Goal: Task Accomplishment & Management: Complete application form

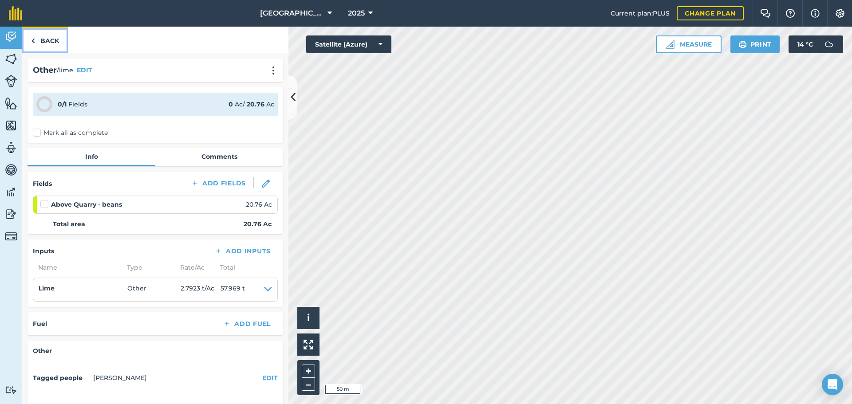
click at [33, 32] on link "Back" at bounding box center [45, 40] width 46 height 26
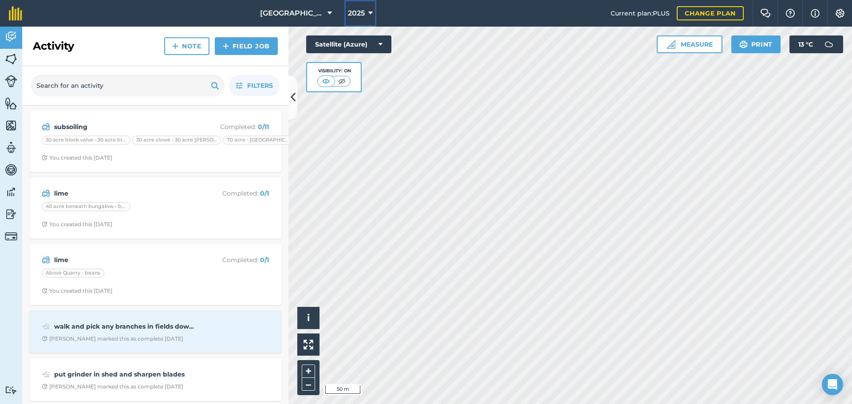
click at [361, 12] on span "2025" at bounding box center [356, 13] width 17 height 11
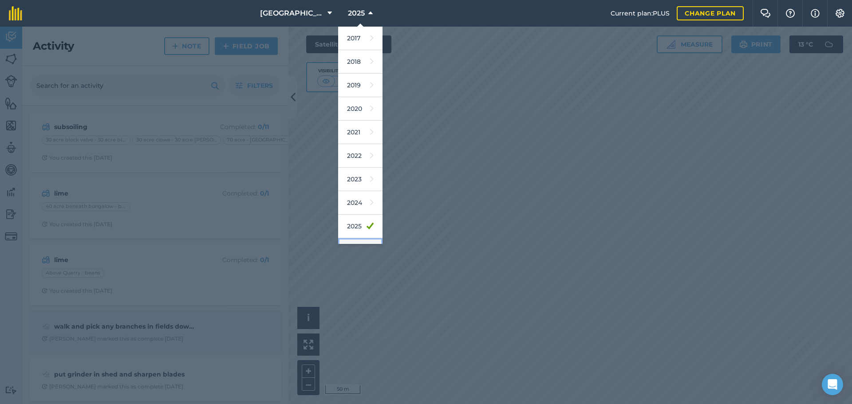
click at [344, 242] on link "2026" at bounding box center [360, 250] width 44 height 24
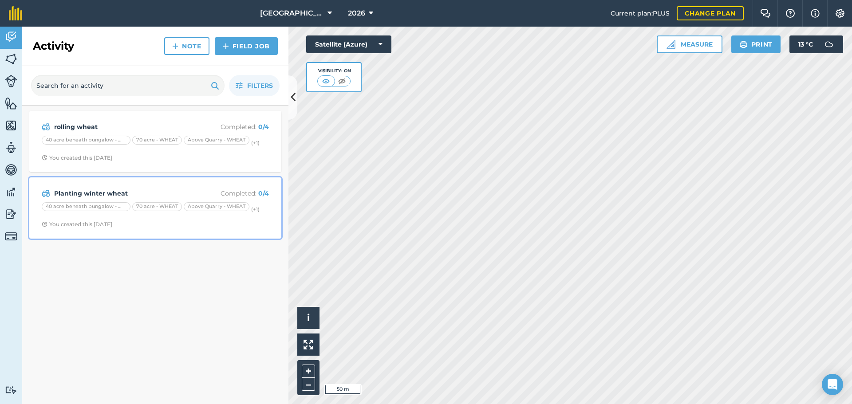
click at [129, 223] on span "You created this [DATE]" at bounding box center [155, 224] width 227 height 7
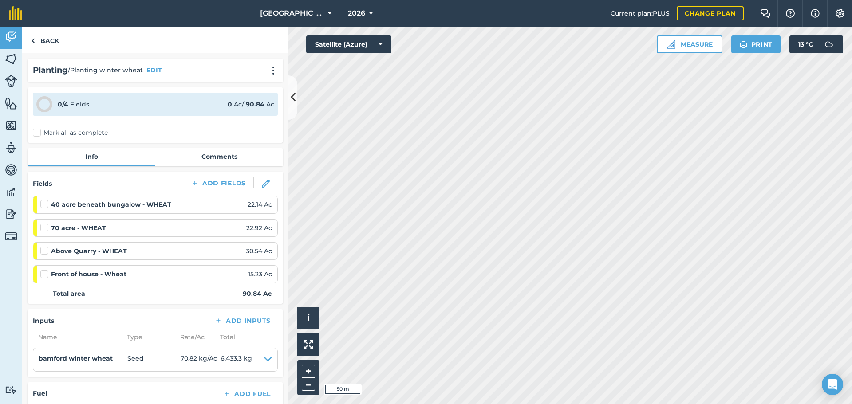
click at [43, 270] on label at bounding box center [45, 270] width 11 height 0
click at [43, 276] on input "checkbox" at bounding box center [43, 273] width 6 height 6
checkbox input "false"
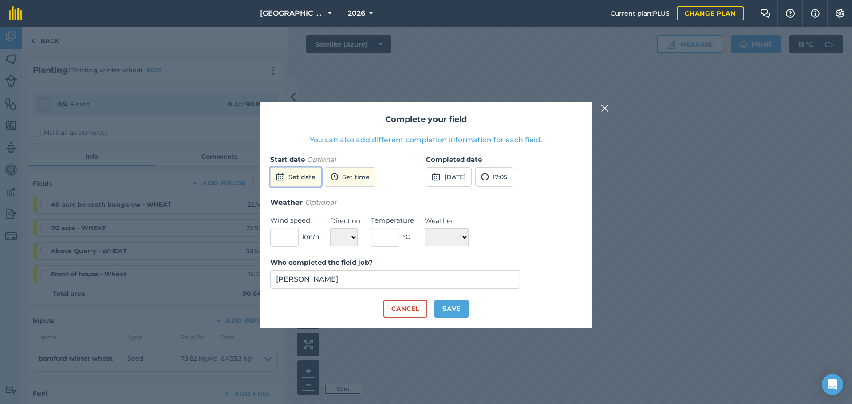
click at [291, 170] on button "Set date" at bounding box center [295, 177] width 51 height 20
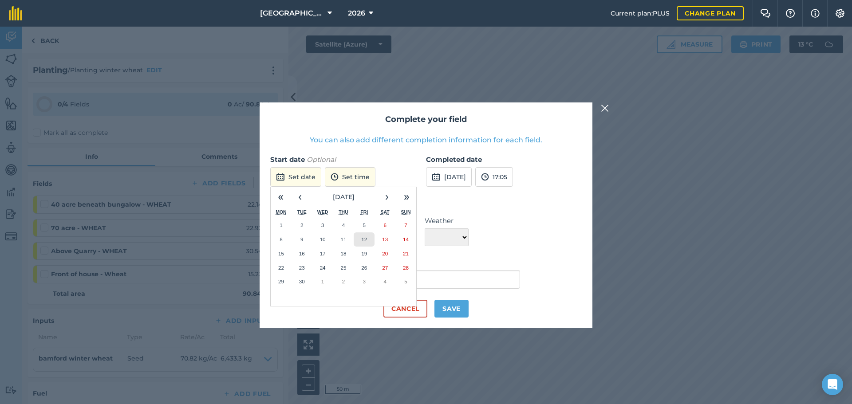
click at [364, 236] on button "12" at bounding box center [364, 240] width 21 height 14
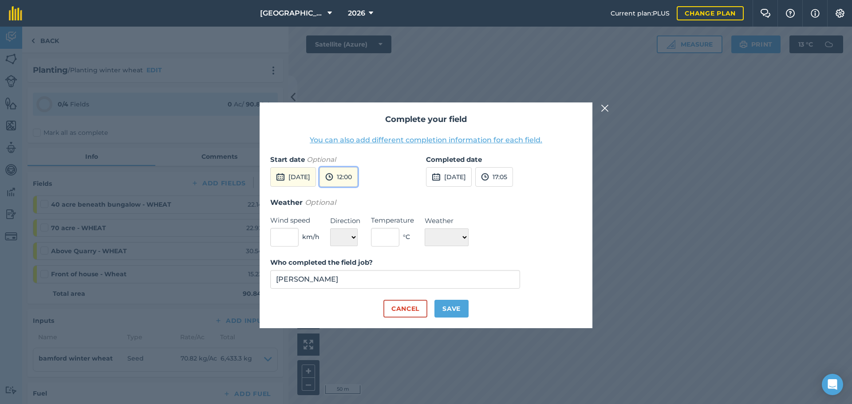
click at [355, 177] on button "12:00" at bounding box center [338, 177] width 38 height 20
click at [362, 231] on button "09:00" at bounding box center [341, 232] width 42 height 14
click at [452, 183] on button "[DATE]" at bounding box center [449, 177] width 46 height 20
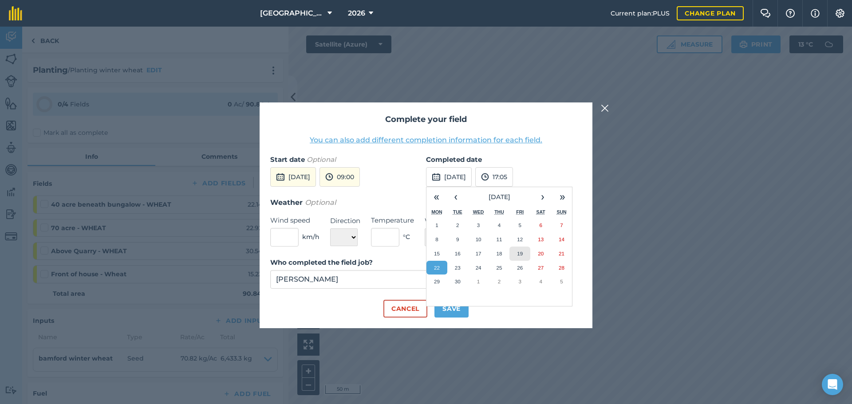
click at [516, 254] on button "19" at bounding box center [519, 254] width 21 height 14
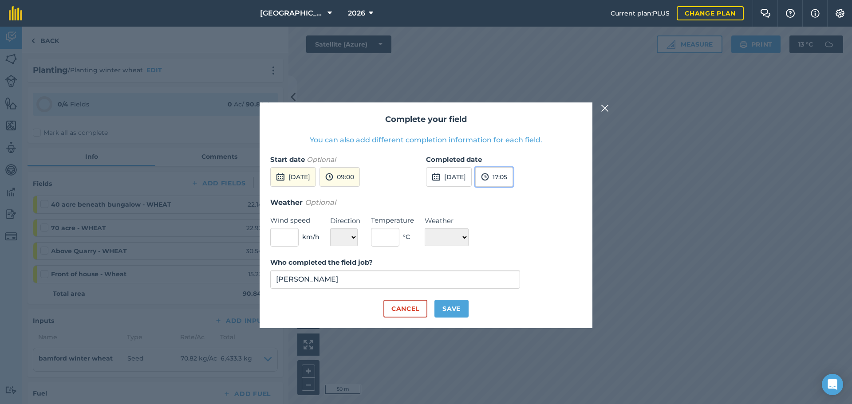
click at [513, 181] on button "17:05" at bounding box center [494, 177] width 38 height 20
click at [517, 230] on button "14:30" at bounding box center [497, 232] width 42 height 14
click at [310, 171] on button "[DATE]" at bounding box center [293, 177] width 46 height 20
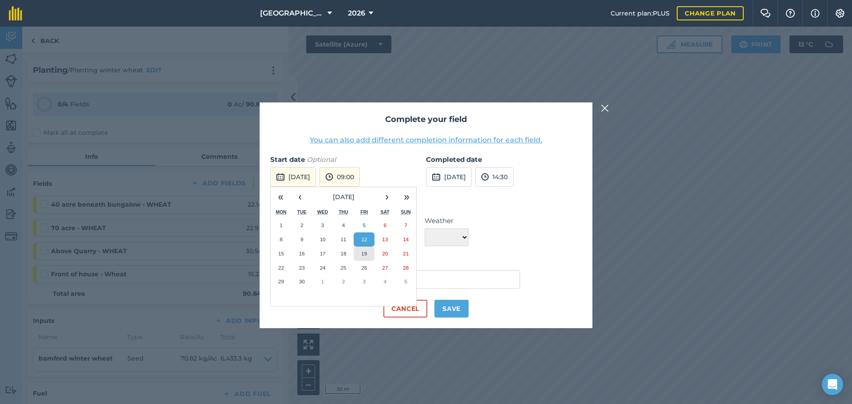
click at [365, 253] on abbr "19" at bounding box center [364, 254] width 6 height 6
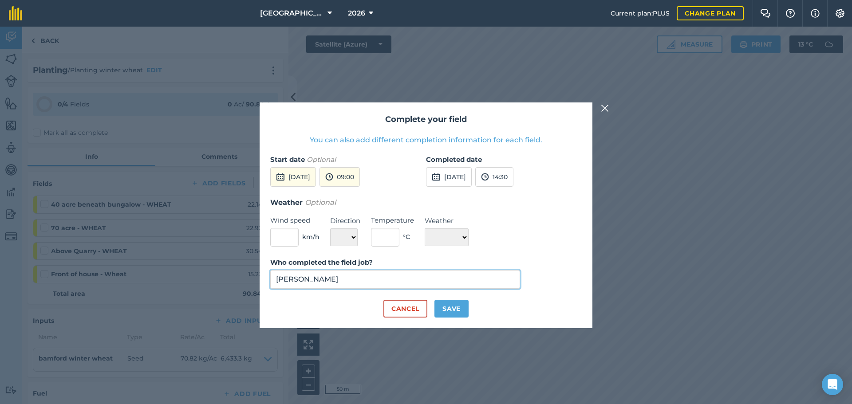
click at [356, 278] on input "[PERSON_NAME]" at bounding box center [395, 279] width 250 height 19
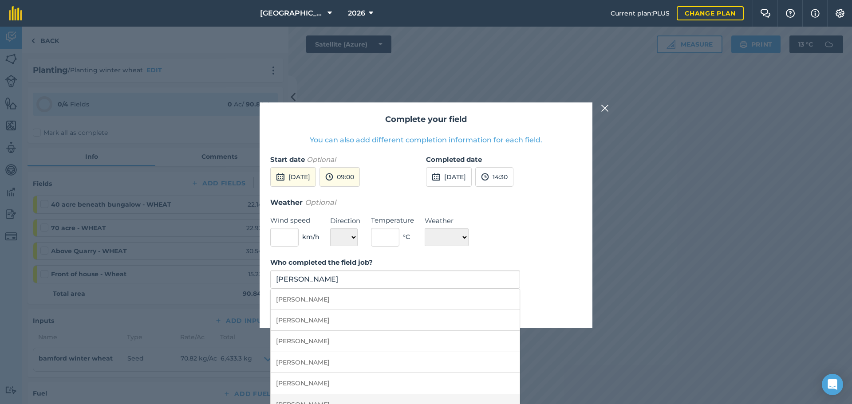
click at [354, 399] on li "[PERSON_NAME]" at bounding box center [395, 404] width 249 height 21
type input "[PERSON_NAME]"
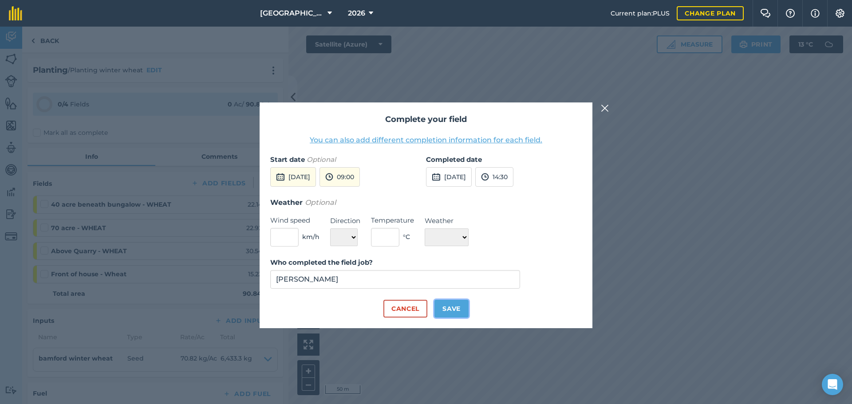
click at [443, 306] on button "Save" at bounding box center [451, 309] width 34 height 18
checkbox input "true"
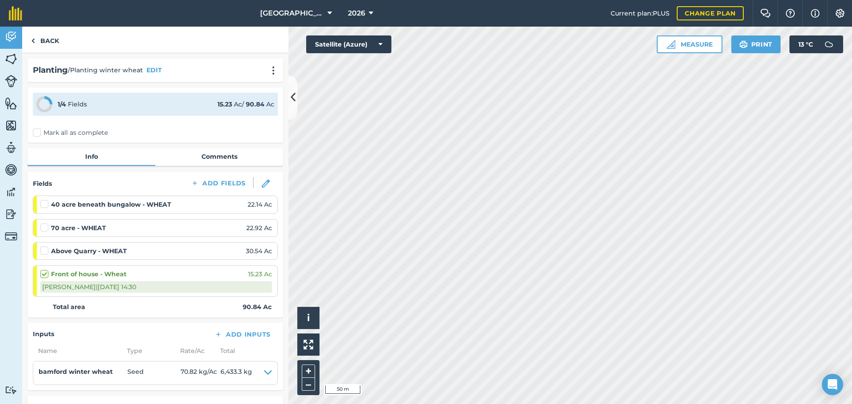
click at [45, 200] on label at bounding box center [45, 200] width 11 height 0
click at [45, 201] on input "checkbox" at bounding box center [43, 203] width 6 height 6
checkbox input "false"
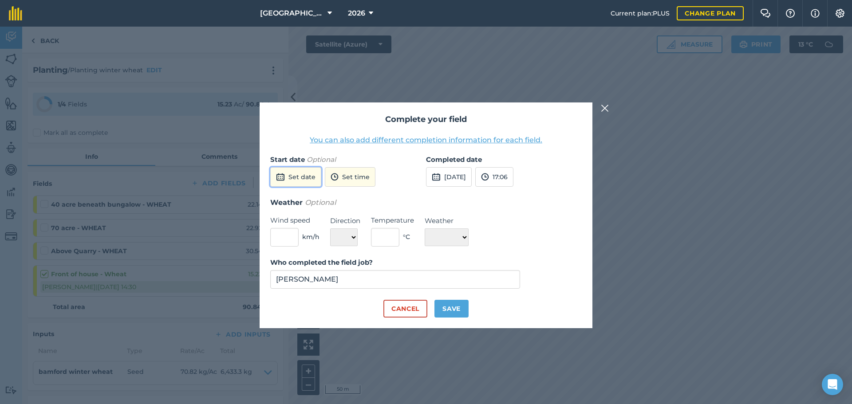
click at [283, 173] on img at bounding box center [280, 177] width 9 height 11
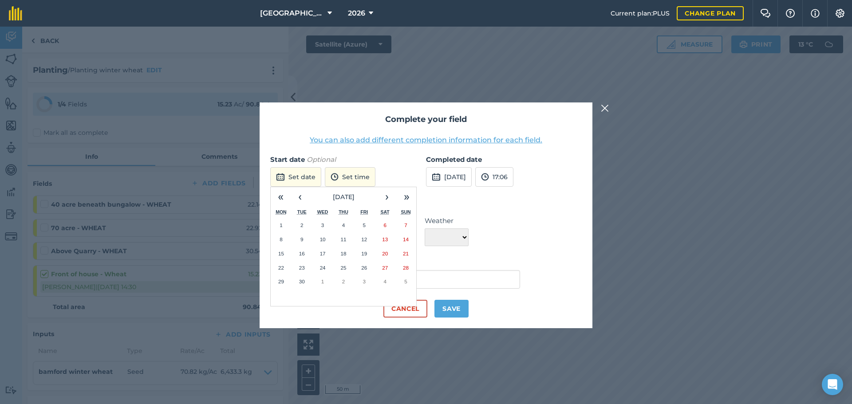
click at [281, 268] on abbr "22" at bounding box center [281, 268] width 6 height 6
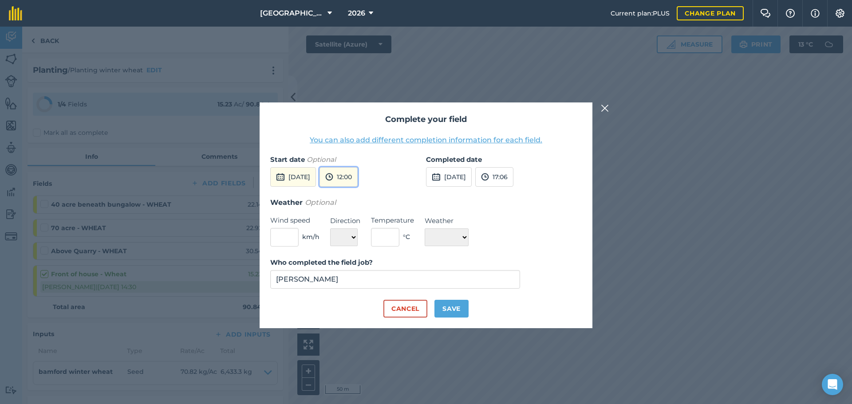
click at [358, 178] on button "12:00" at bounding box center [338, 177] width 38 height 20
click at [362, 203] on button "08:00" at bounding box center [341, 203] width 42 height 14
click at [467, 175] on button "[DATE]" at bounding box center [449, 177] width 46 height 20
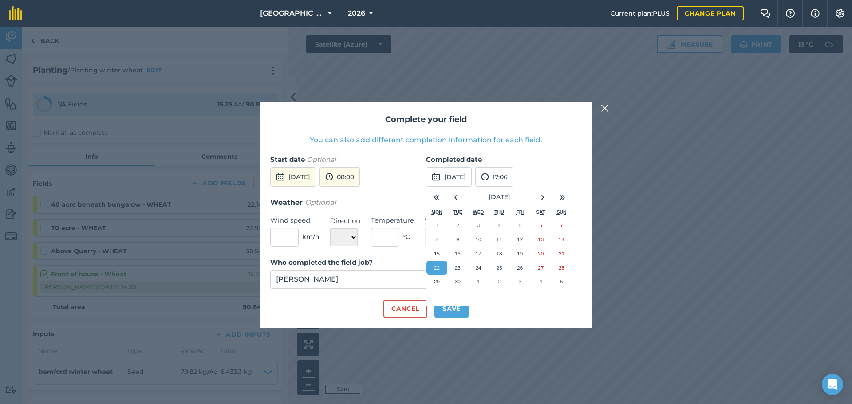
click at [438, 270] on abbr "22" at bounding box center [437, 268] width 6 height 6
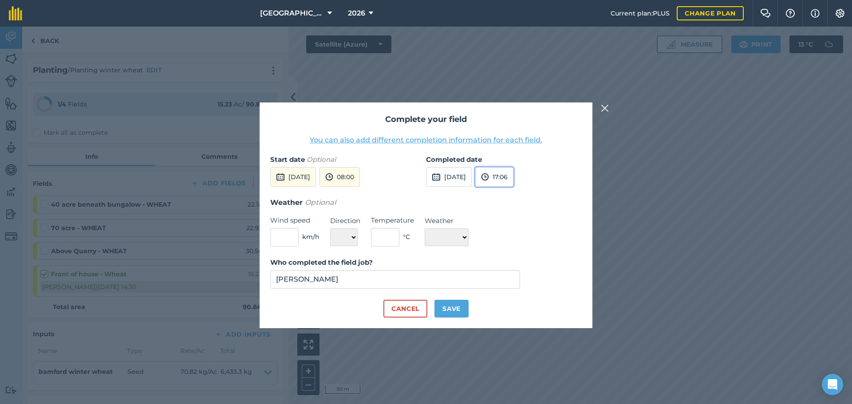
click at [513, 180] on button "17:06" at bounding box center [494, 177] width 38 height 20
click at [516, 266] on button "15:30" at bounding box center [497, 260] width 42 height 14
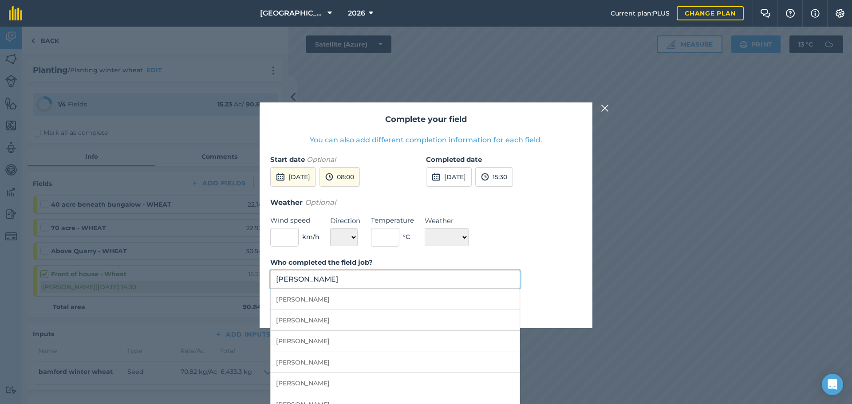
click at [423, 271] on input "[PERSON_NAME]" at bounding box center [395, 279] width 250 height 19
click at [394, 396] on li "[PERSON_NAME]" at bounding box center [395, 404] width 249 height 21
type input "[PERSON_NAME]"
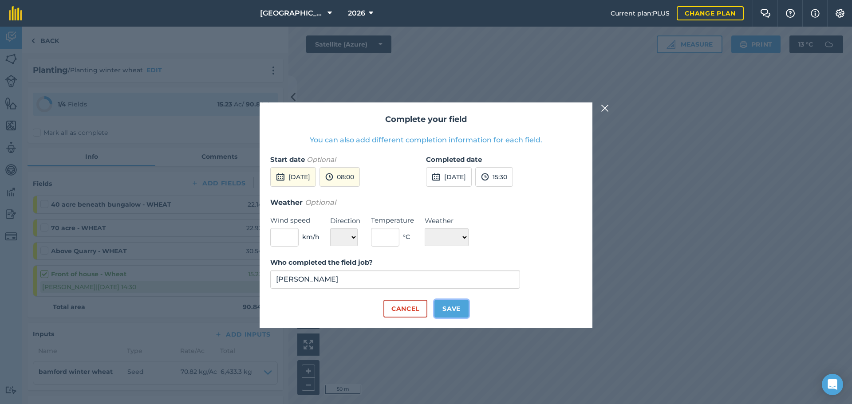
click at [449, 307] on button "Save" at bounding box center [451, 309] width 34 height 18
checkbox input "true"
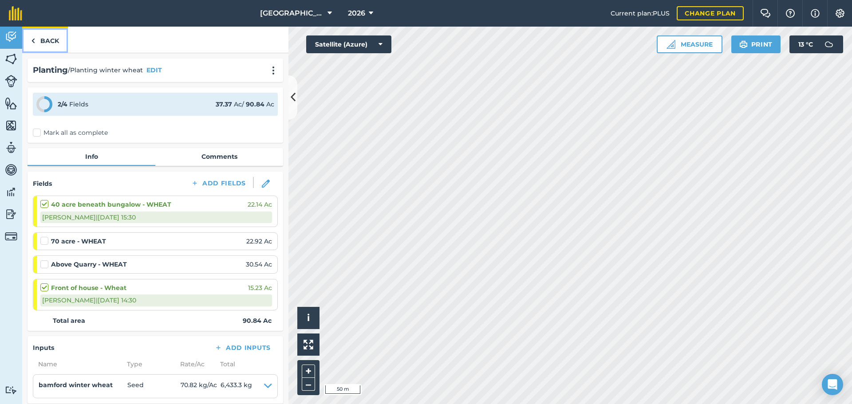
click at [51, 45] on link "Back" at bounding box center [45, 40] width 46 height 26
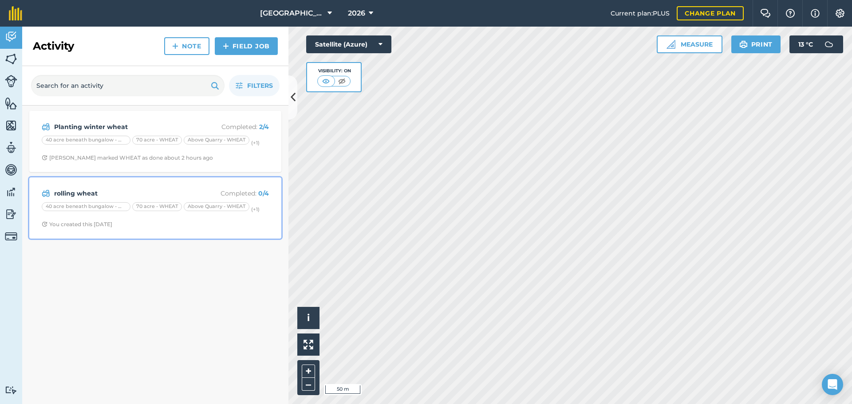
click at [112, 191] on strong "rolling wheat" at bounding box center [124, 194] width 141 height 10
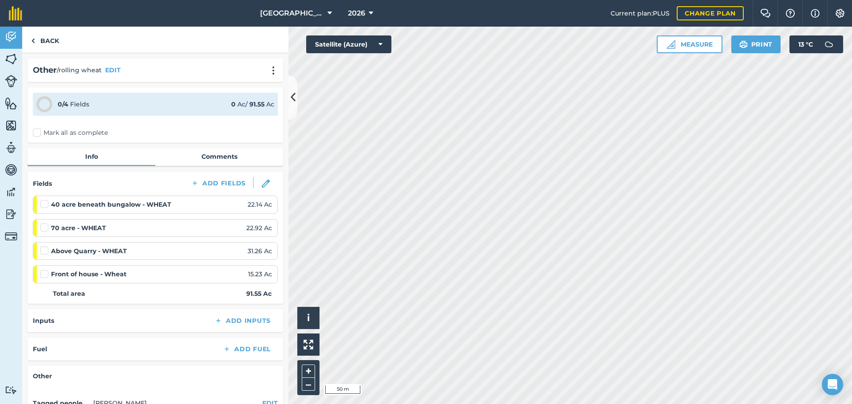
click at [45, 270] on label at bounding box center [45, 270] width 11 height 0
click at [45, 276] on input "checkbox" at bounding box center [43, 273] width 6 height 6
checkbox input "false"
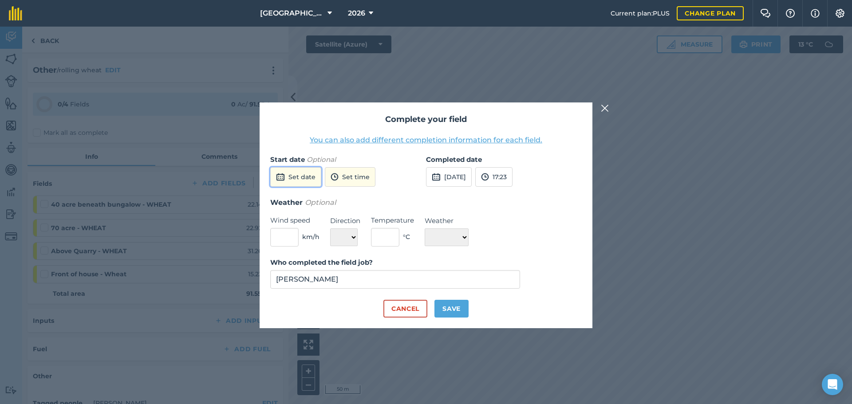
click at [292, 173] on button "Set date" at bounding box center [295, 177] width 51 height 20
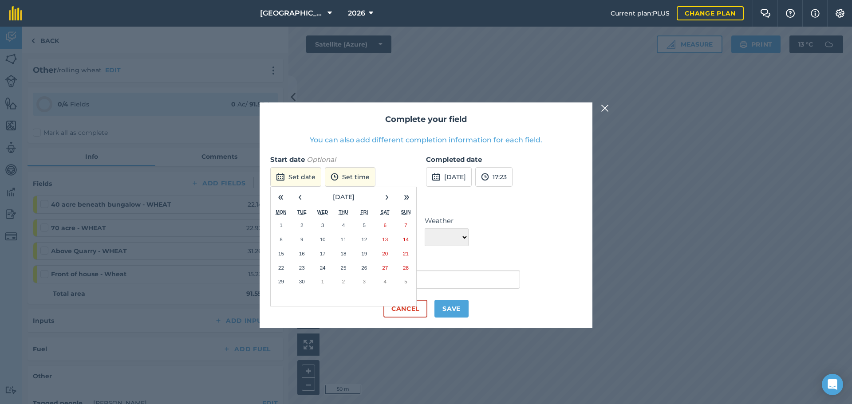
click at [284, 265] on abbr "22" at bounding box center [281, 268] width 6 height 6
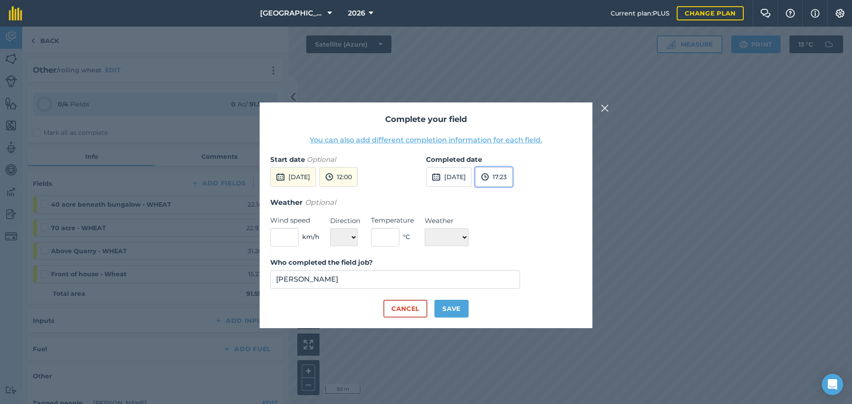
click at [489, 172] on img at bounding box center [485, 177] width 8 height 11
click at [517, 238] on button "12:00" at bounding box center [497, 240] width 42 height 14
click at [358, 172] on button "12:00" at bounding box center [338, 177] width 38 height 20
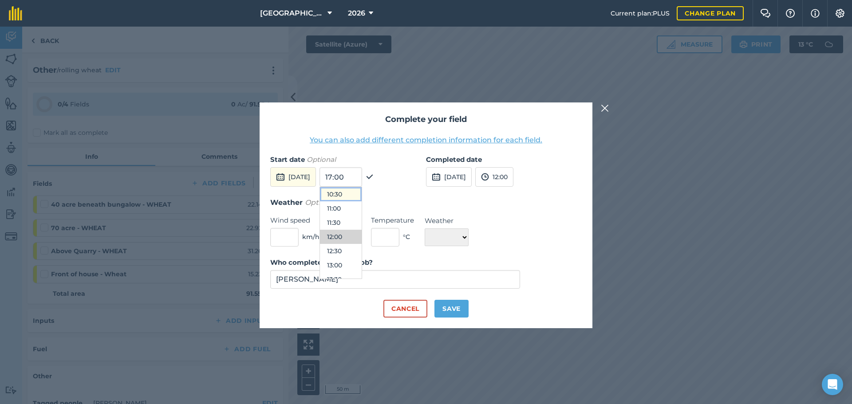
click at [360, 189] on button "10:30" at bounding box center [341, 194] width 42 height 14
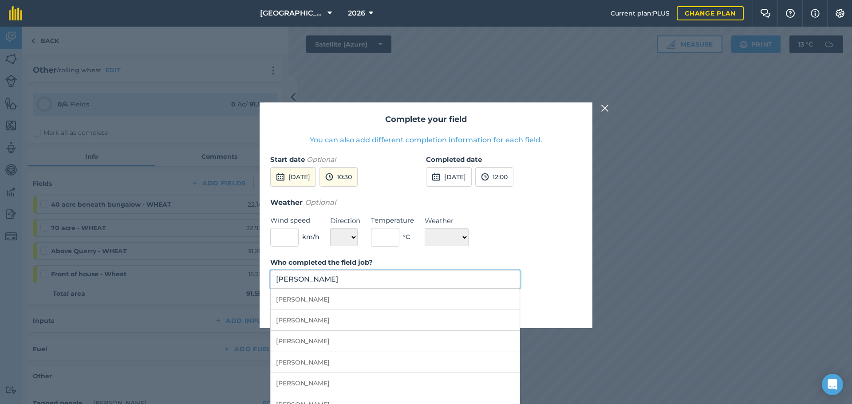
click at [437, 288] on div "[PERSON_NAME] [PERSON_NAME] [PERSON_NAME] [PERSON_NAME] [PERSON_NAME] [PERSON_N…" at bounding box center [395, 279] width 250 height 19
click at [412, 359] on li "[PERSON_NAME]" at bounding box center [395, 362] width 249 height 21
type input "[PERSON_NAME]"
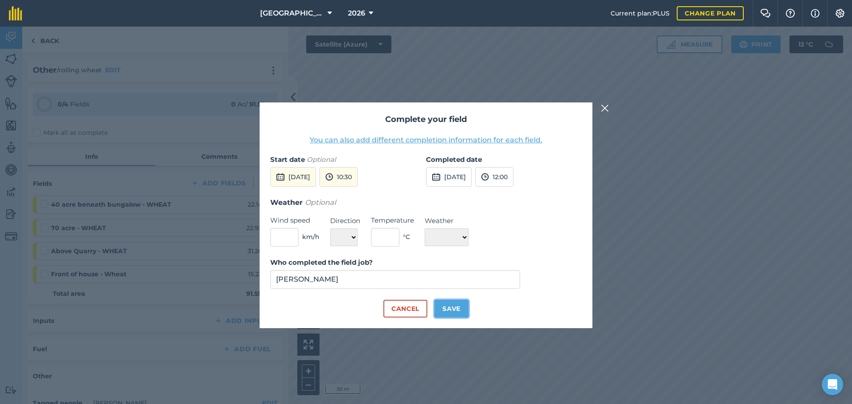
click at [455, 313] on button "Save" at bounding box center [451, 309] width 34 height 18
checkbox input "true"
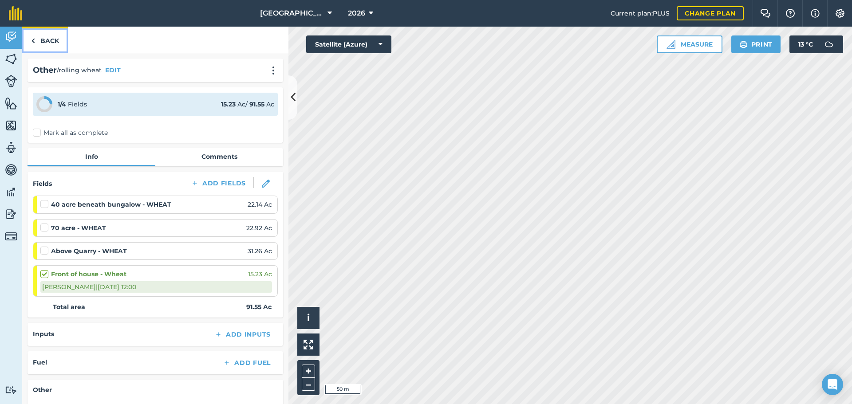
click at [60, 35] on link "Back" at bounding box center [45, 40] width 46 height 26
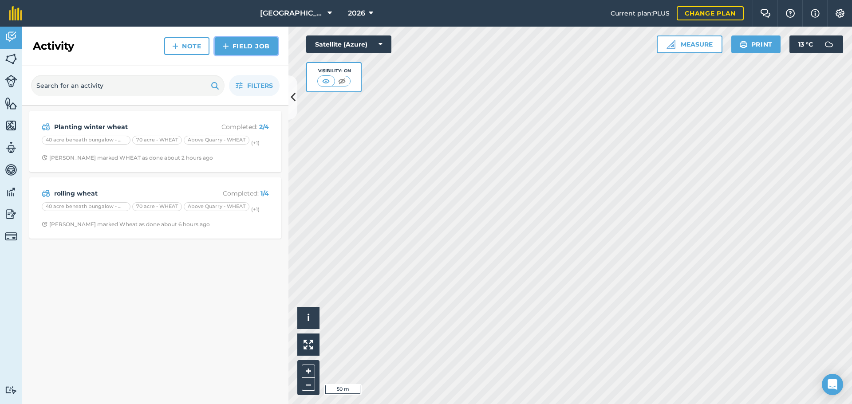
click at [231, 46] on link "Field Job" at bounding box center [246, 46] width 63 height 18
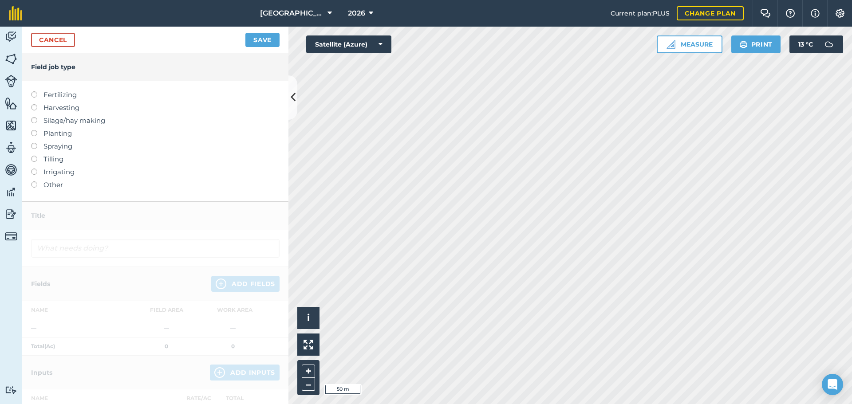
click at [58, 143] on label "Spraying" at bounding box center [155, 146] width 248 height 11
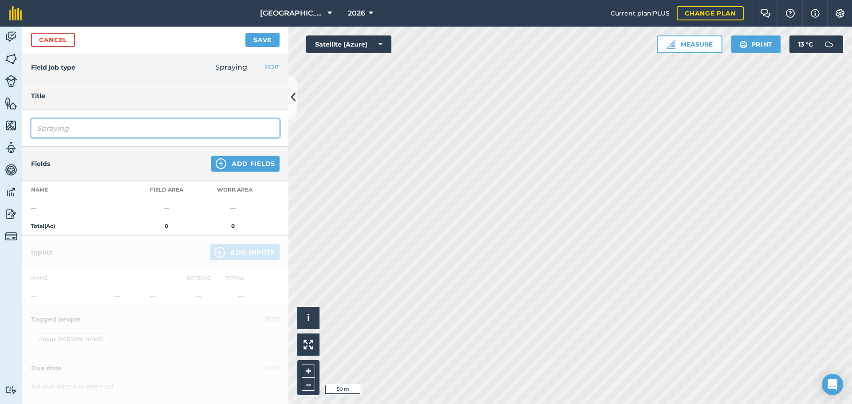
click at [80, 131] on input "Spraying" at bounding box center [155, 128] width 248 height 19
type input "Spraying PRE EMERGANCE on wheat"
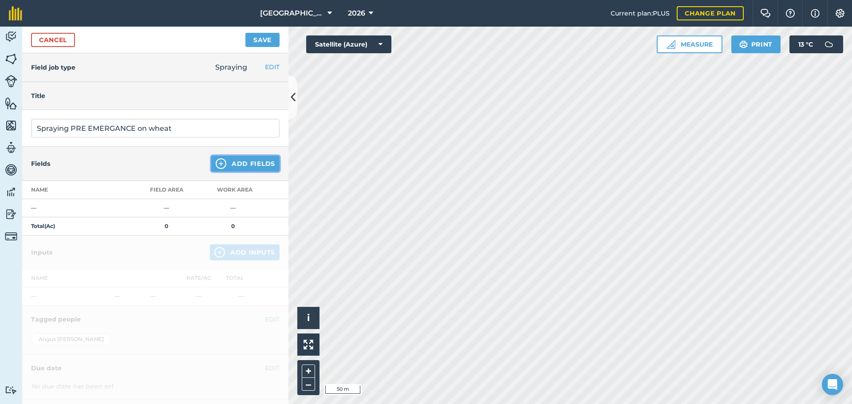
click at [211, 159] on button "Add Fields" at bounding box center [245, 164] width 68 height 16
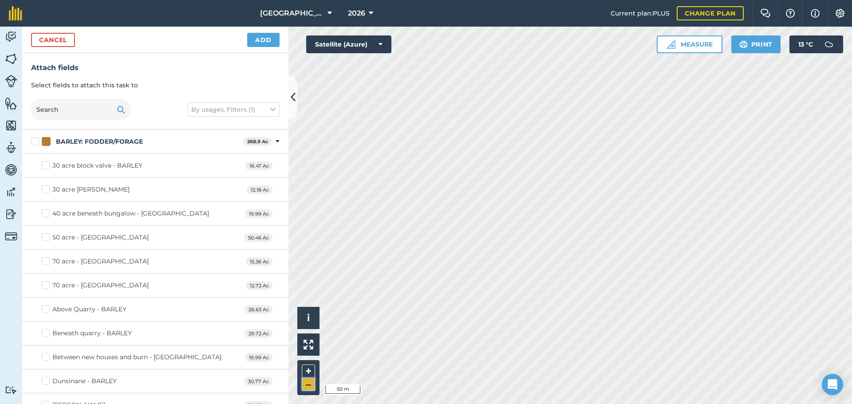
click at [309, 385] on button "–" at bounding box center [308, 384] width 13 height 13
checkbox input "true"
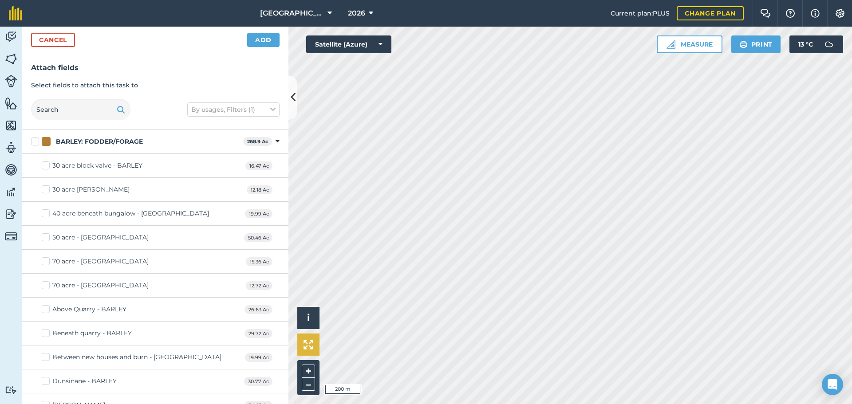
checkbox input "true"
click at [256, 44] on button "Add" at bounding box center [263, 40] width 32 height 14
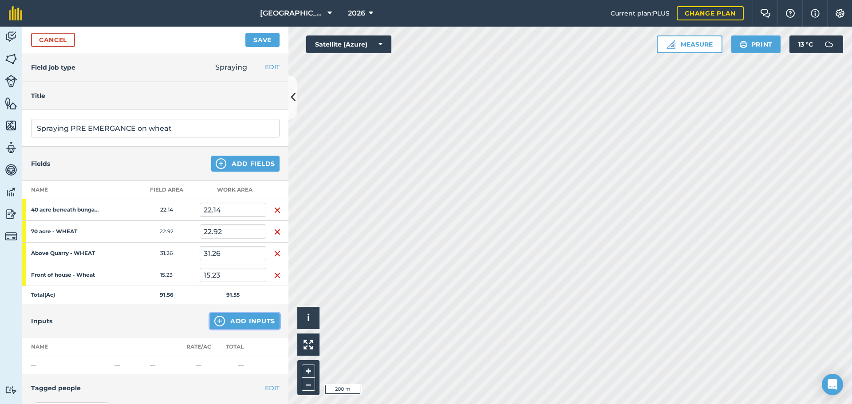
click at [233, 324] on button "Add Inputs" at bounding box center [245, 321] width 70 height 16
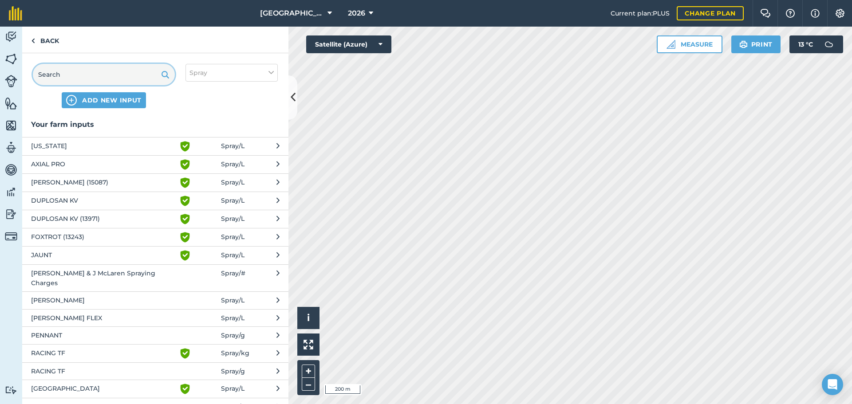
click at [138, 73] on input "text" at bounding box center [104, 74] width 142 height 21
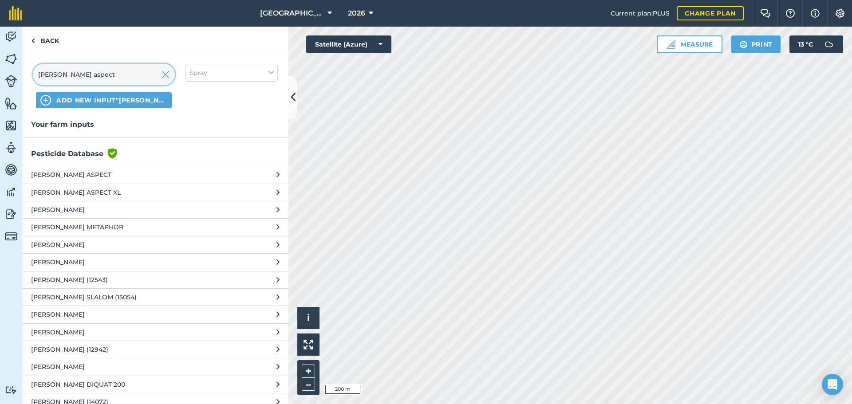
type input "[PERSON_NAME] aspect"
click at [95, 190] on span "[PERSON_NAME] ASPECT XL" at bounding box center [103, 193] width 145 height 10
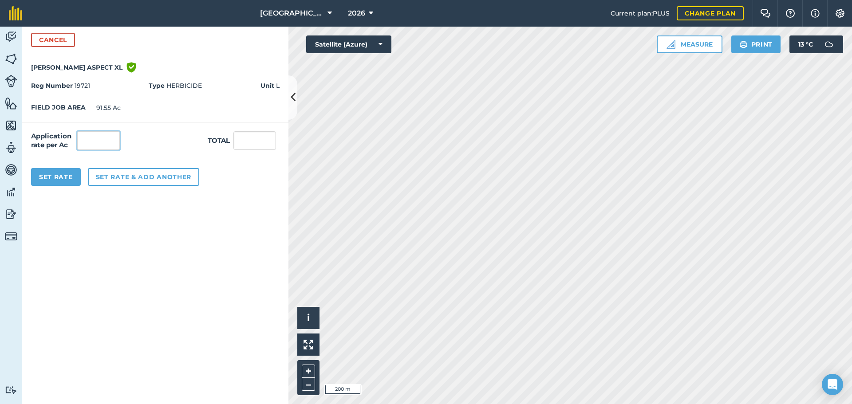
click at [93, 146] on input "text" at bounding box center [98, 140] width 43 height 19
type input "1"
type input "91.55"
type input "0.549"
type input "50.261"
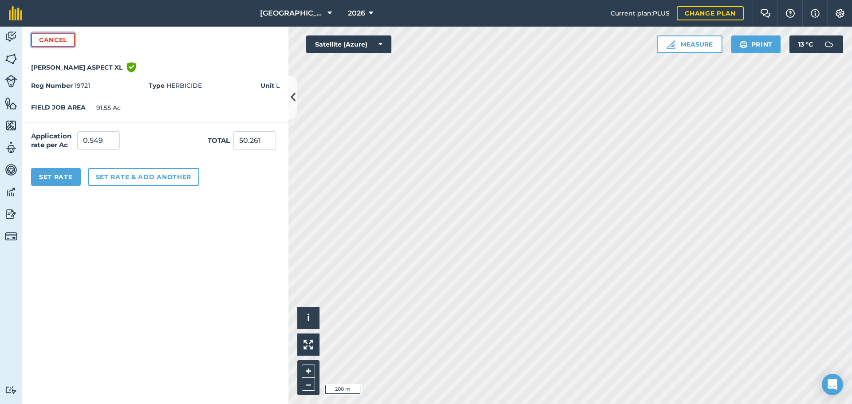
click at [59, 44] on button "Cancel" at bounding box center [53, 40] width 44 height 14
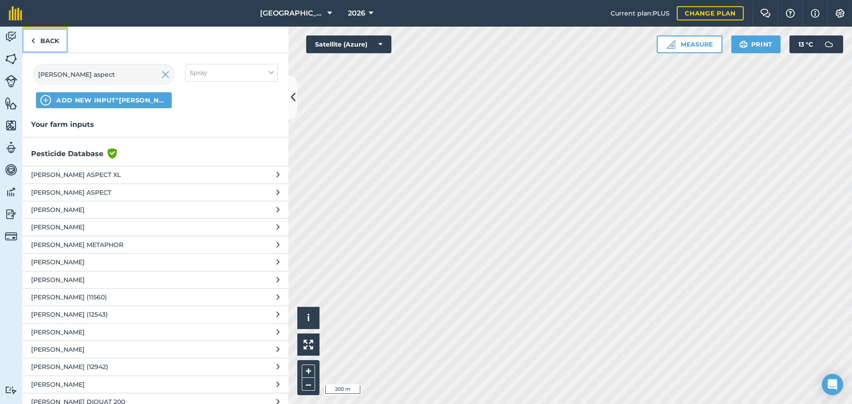
click at [39, 44] on link "Back" at bounding box center [45, 40] width 46 height 26
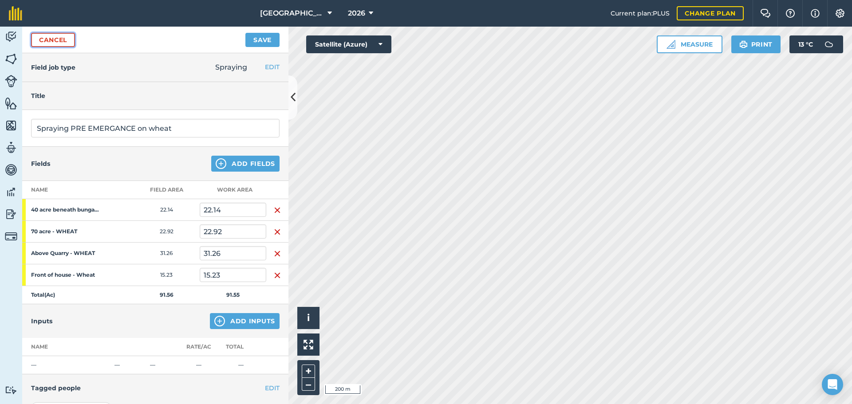
click at [39, 44] on link "Cancel" at bounding box center [53, 40] width 44 height 14
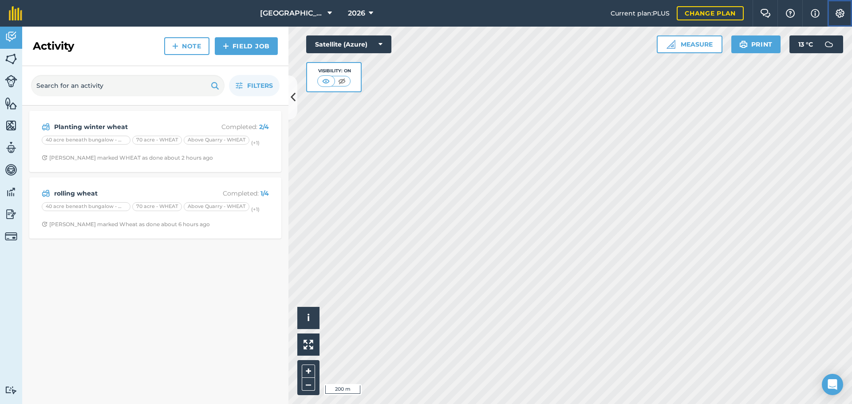
click at [837, 10] on img at bounding box center [840, 13] width 11 height 9
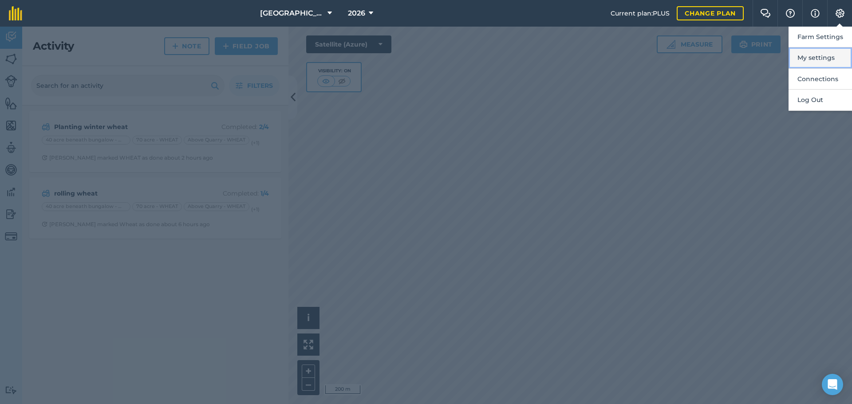
click at [819, 57] on button "My settings" at bounding box center [819, 57] width 63 height 21
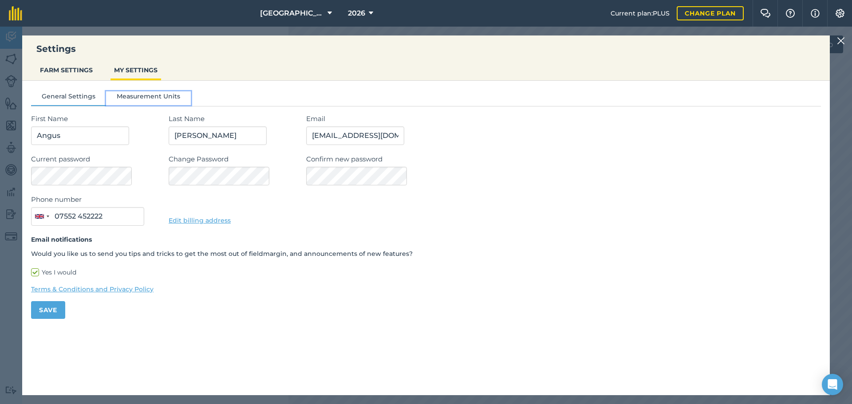
click at [121, 99] on button "Measurement Units" at bounding box center [148, 97] width 85 height 13
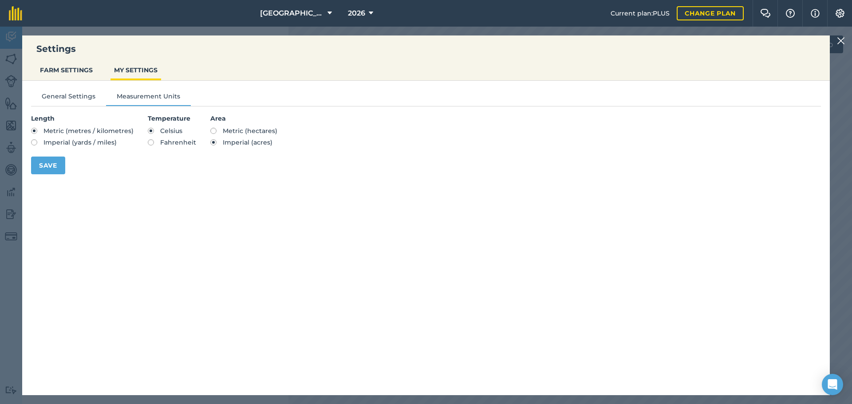
click at [212, 128] on label "Metric (hectares)" at bounding box center [243, 131] width 67 height 6
radio input "true"
radio input "false"
click at [41, 170] on button "Save" at bounding box center [48, 166] width 34 height 18
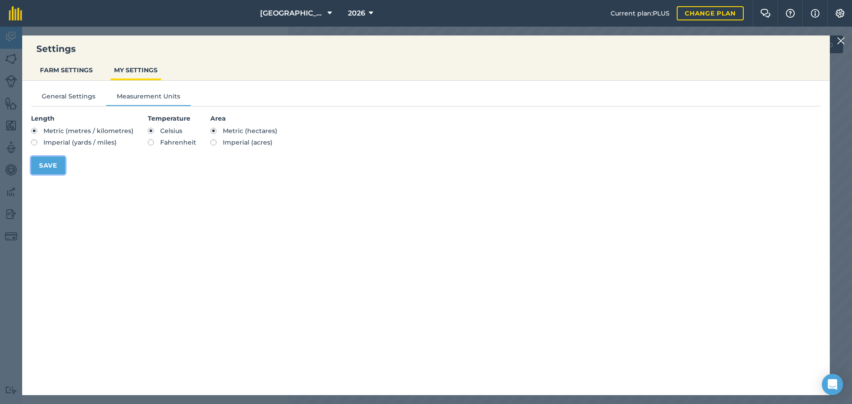
click at [41, 170] on button "Save" at bounding box center [48, 166] width 34 height 18
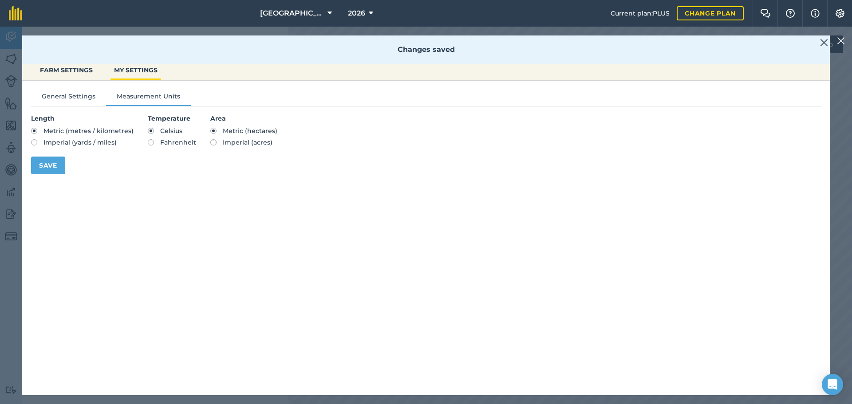
click at [12, 136] on div "Settings FARM SETTINGS MY SETTINGS Changes saved General Settings Measurement U…" at bounding box center [426, 216] width 852 height 378
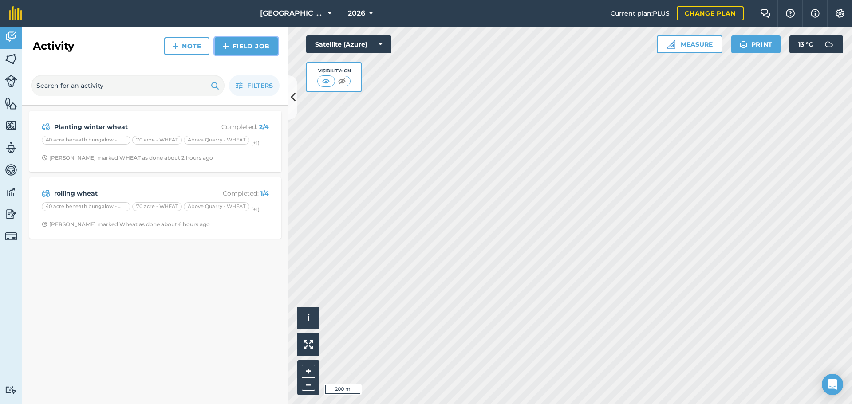
click at [233, 44] on link "Field Job" at bounding box center [246, 46] width 63 height 18
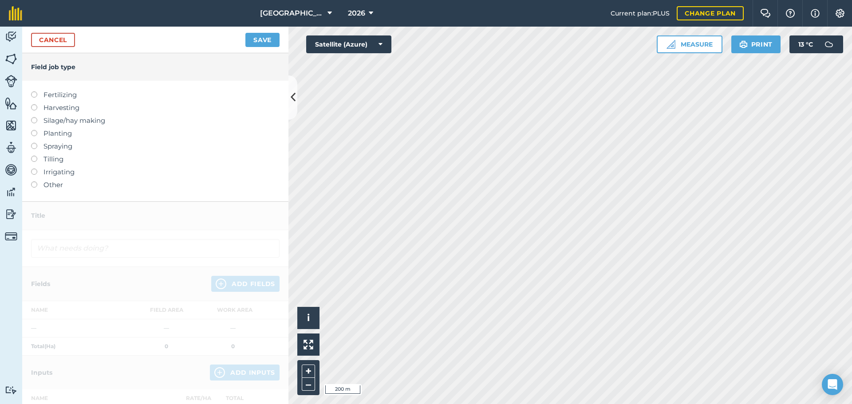
click at [50, 147] on label "Spraying" at bounding box center [155, 146] width 248 height 11
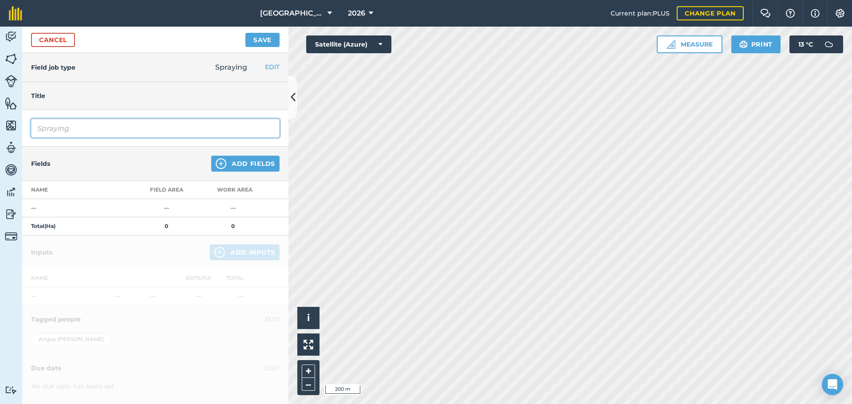
click at [86, 135] on input "Spraying" at bounding box center [155, 128] width 248 height 19
type input "Spraying PRE EMERGANCE front of house"
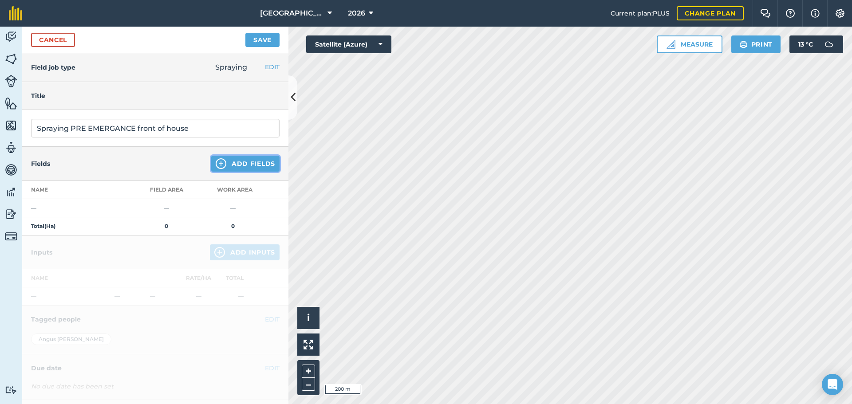
click at [233, 171] on button "Add Fields" at bounding box center [245, 164] width 68 height 16
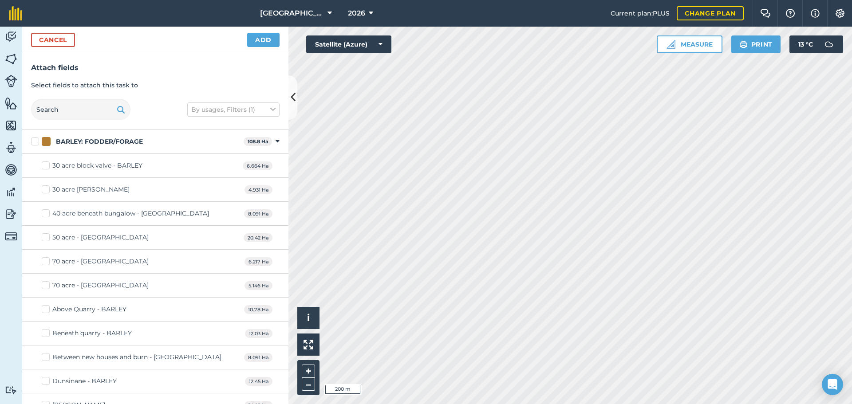
checkbox input "false"
checkbox input "true"
click at [262, 39] on button "Add" at bounding box center [263, 40] width 32 height 14
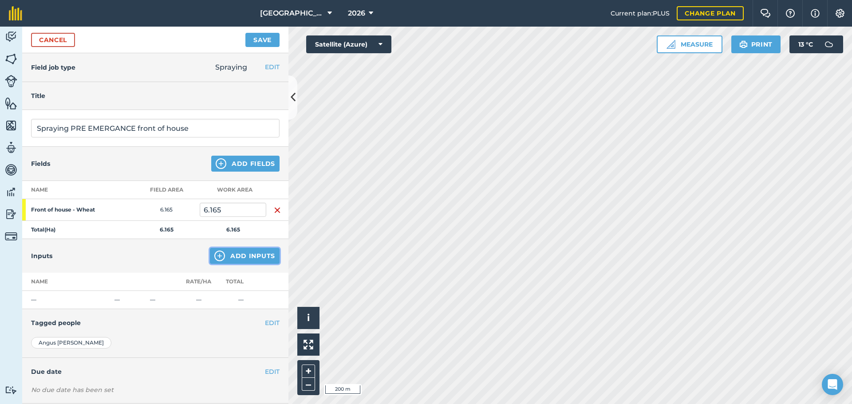
click at [235, 253] on button "Add Inputs" at bounding box center [245, 256] width 70 height 16
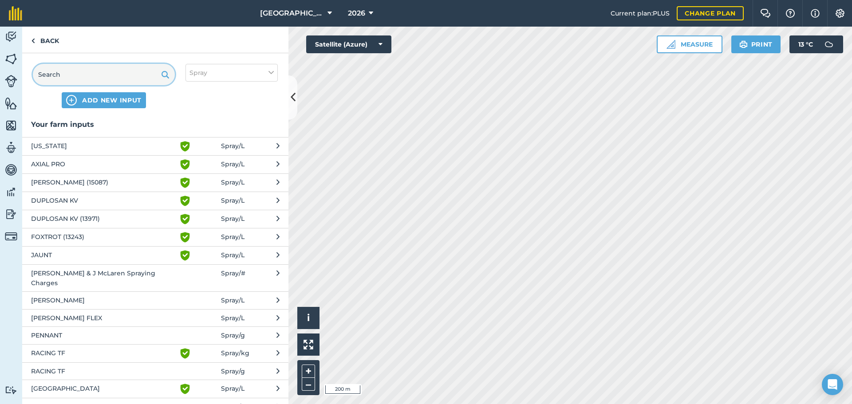
click at [114, 66] on input "text" at bounding box center [104, 74] width 142 height 21
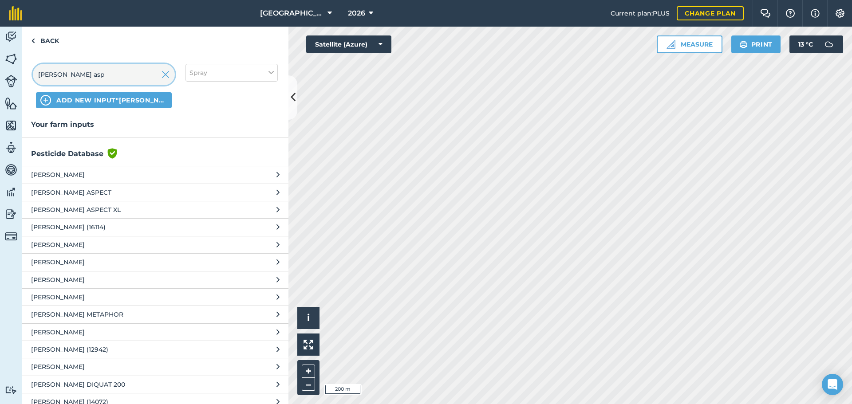
type input "[PERSON_NAME] asp"
click at [97, 208] on span "[PERSON_NAME] ASPECT XL" at bounding box center [103, 210] width 145 height 10
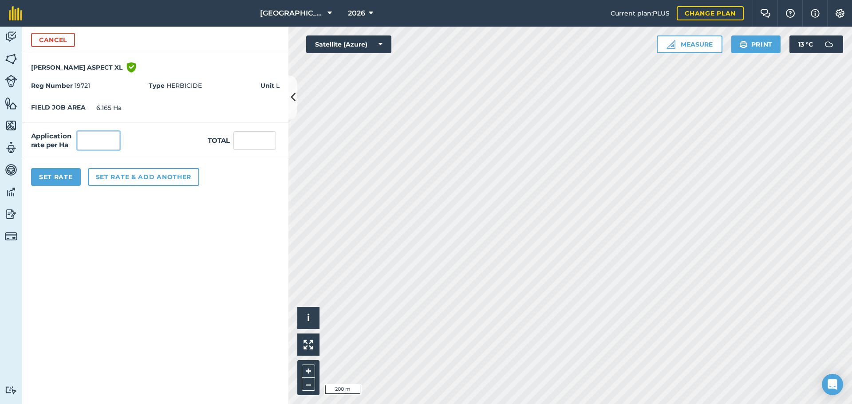
click at [105, 150] on input "text" at bounding box center [98, 140] width 43 height 19
type input "0.549"
type input "3.385"
click at [47, 177] on button "Set Rate" at bounding box center [56, 177] width 50 height 18
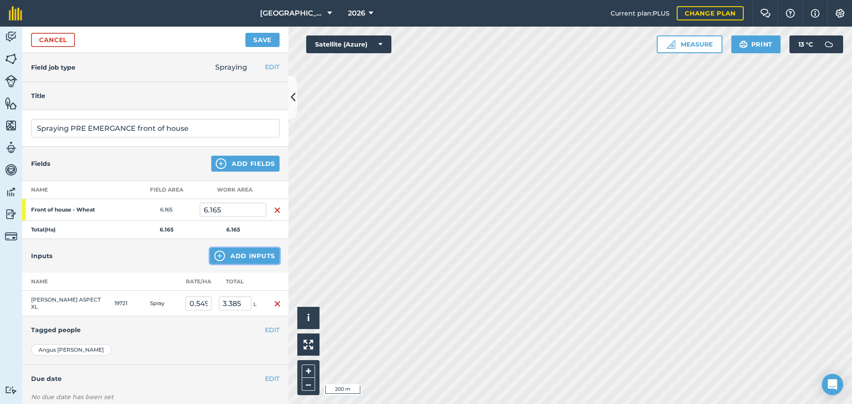
click at [235, 260] on button "Add Inputs" at bounding box center [245, 256] width 70 height 16
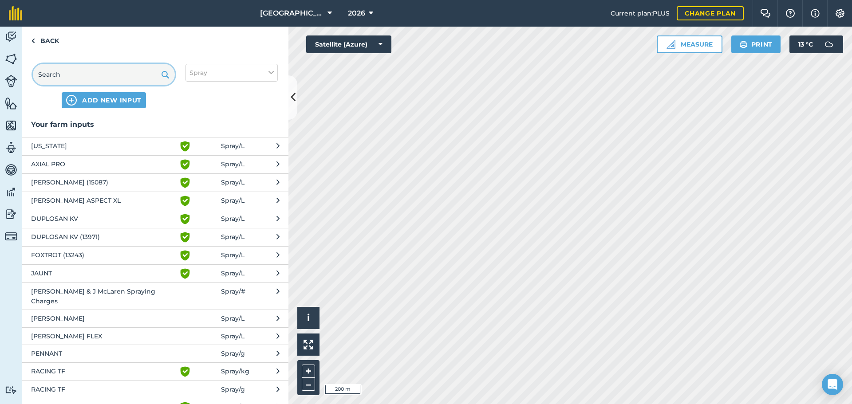
click at [107, 74] on input "text" at bounding box center [104, 74] width 142 height 21
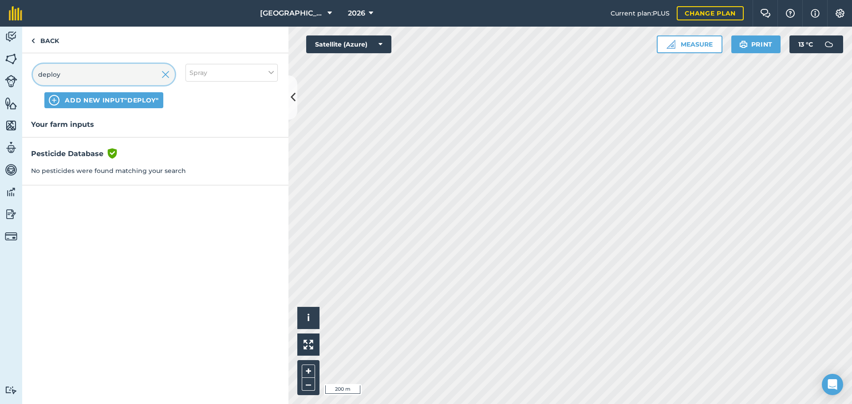
type input "deploy"
click at [104, 100] on span "ADD NEW INPUT "deploy"" at bounding box center [112, 100] width 94 height 9
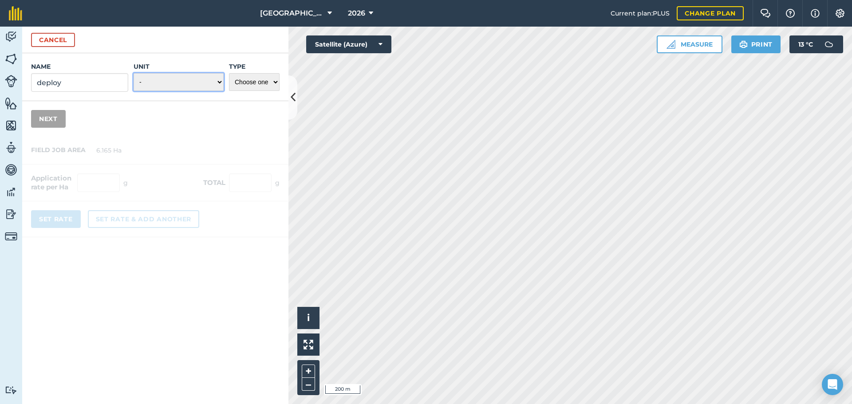
click at [159, 83] on select "- Grams/g Kilograms/kg Metric tonnes/t Millilitres/ml Litres/L Ounces/oz Pounds…" at bounding box center [179, 82] width 90 height 18
select select "LITRES"
click at [134, 73] on select "- Grams/g Kilograms/kg Metric tonnes/t Millilitres/ml Litres/L Ounces/oz Pounds…" at bounding box center [179, 82] width 90 height 18
click at [245, 82] on select "Choose one Fertilizer Seed Spray Fuel Other" at bounding box center [254, 82] width 51 height 18
select select "SPRAY"
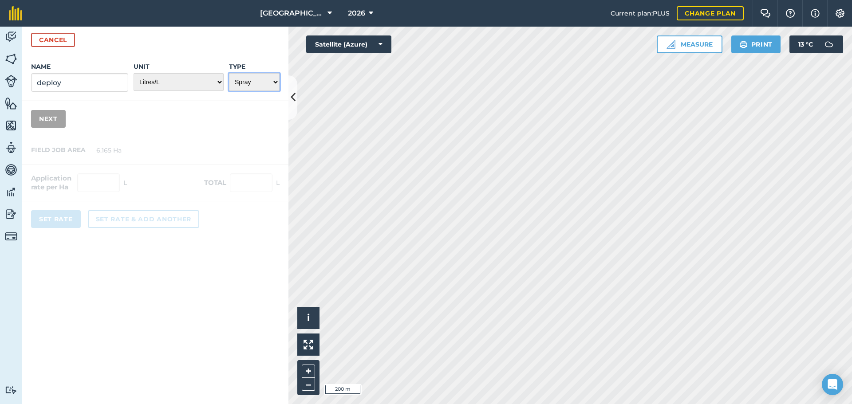
click at [229, 73] on select "Choose one Fertilizer Seed Spray Fuel Other" at bounding box center [254, 82] width 51 height 18
click at [39, 122] on button "Next" at bounding box center [48, 119] width 35 height 18
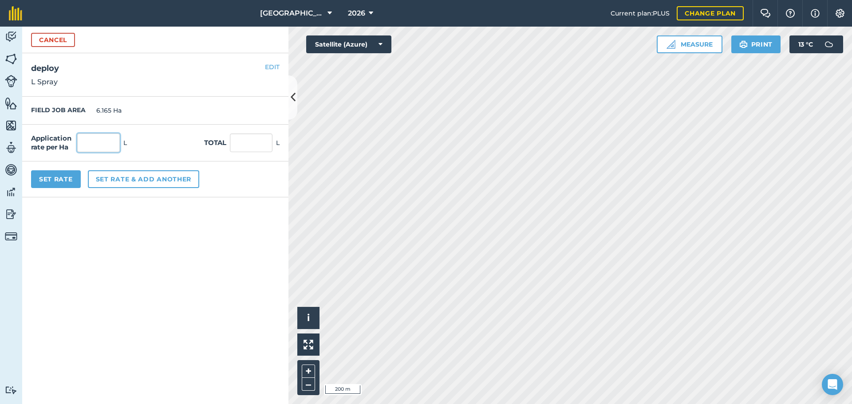
click at [102, 144] on input "text" at bounding box center [98, 143] width 43 height 19
type input "0.274"
type input "1.689"
click at [50, 181] on button "Set Rate" at bounding box center [56, 179] width 50 height 18
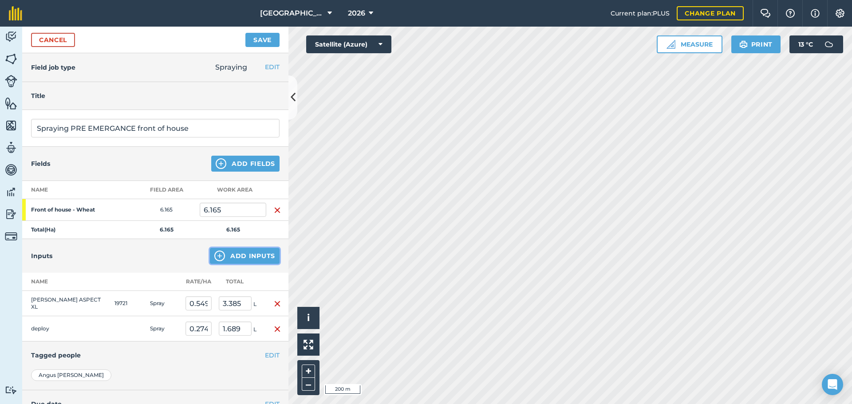
click at [229, 255] on button "Add Inputs" at bounding box center [245, 256] width 70 height 16
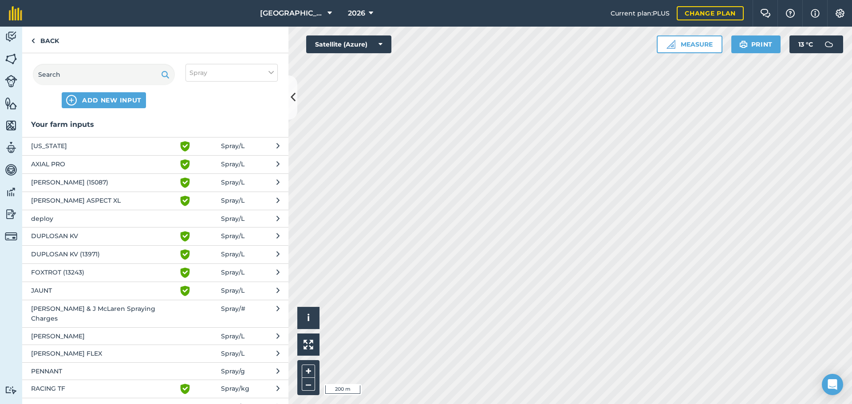
scroll to position [249, 0]
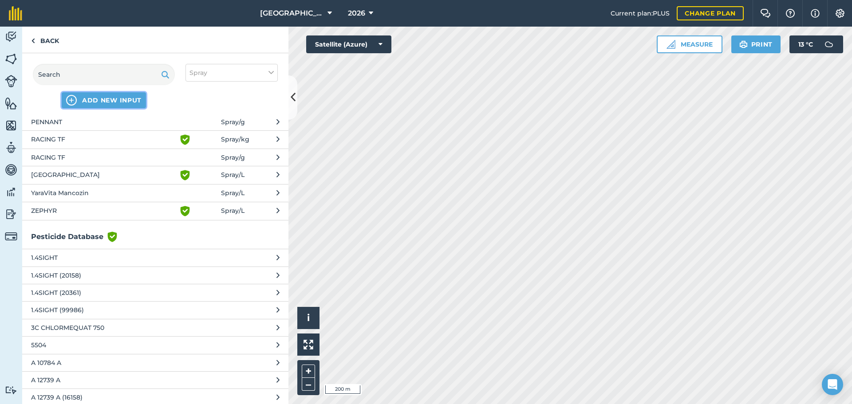
click at [91, 95] on button "ADD NEW INPUT" at bounding box center [104, 100] width 84 height 16
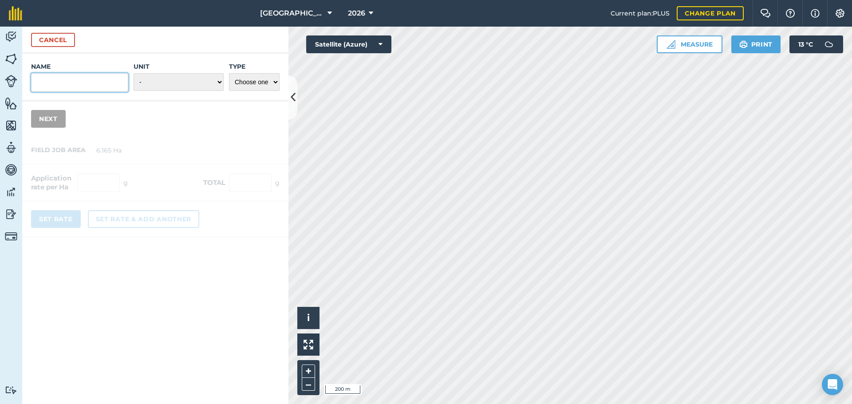
click at [83, 75] on input "Name" at bounding box center [79, 82] width 97 height 19
type input "water"
click at [201, 88] on select "- Grams/g Kilograms/kg Metric tonnes/t Millilitres/ml Litres/L Ounces/oz Pounds…" at bounding box center [179, 82] width 90 height 18
select select "LITRES"
click at [134, 73] on select "- Grams/g Kilograms/kg Metric tonnes/t Millilitres/ml Litres/L Ounces/oz Pounds…" at bounding box center [179, 82] width 90 height 18
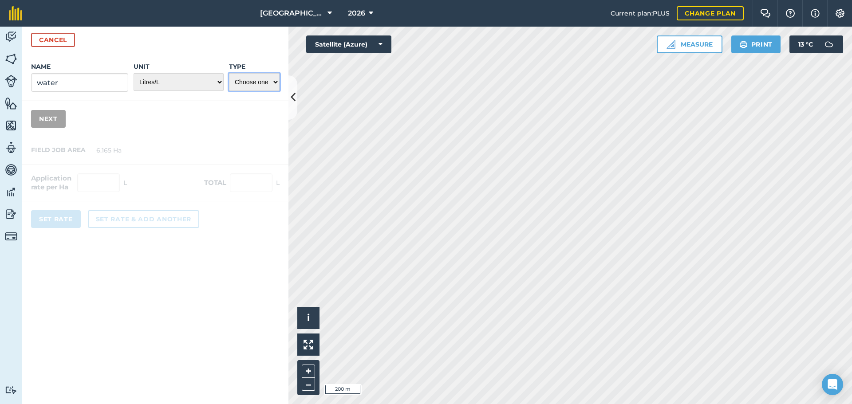
click at [246, 85] on select "Choose one Fertilizer Seed Spray Fuel Other" at bounding box center [254, 82] width 51 height 18
select select "SPRAY"
click at [229, 73] on select "Choose one Fertilizer Seed Spray Fuel Other" at bounding box center [254, 82] width 51 height 18
click at [34, 114] on button "Next" at bounding box center [48, 119] width 35 height 18
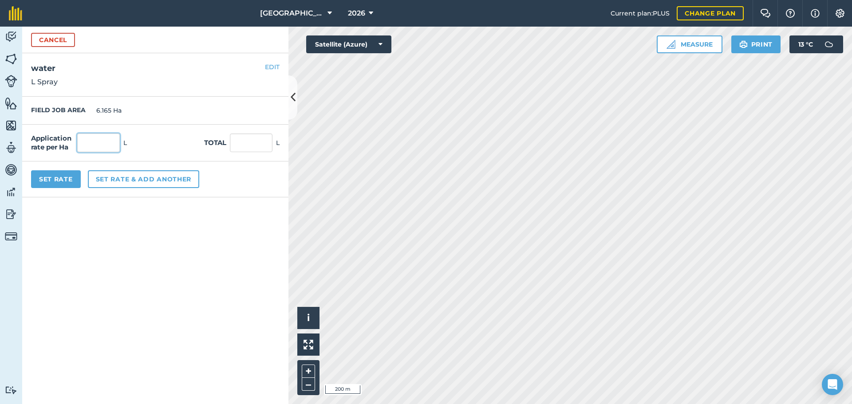
click at [88, 139] on input "text" at bounding box center [98, 143] width 43 height 19
type input "0"
type input "200"
type input "1,233"
click at [47, 187] on button "Set Rate" at bounding box center [56, 179] width 50 height 18
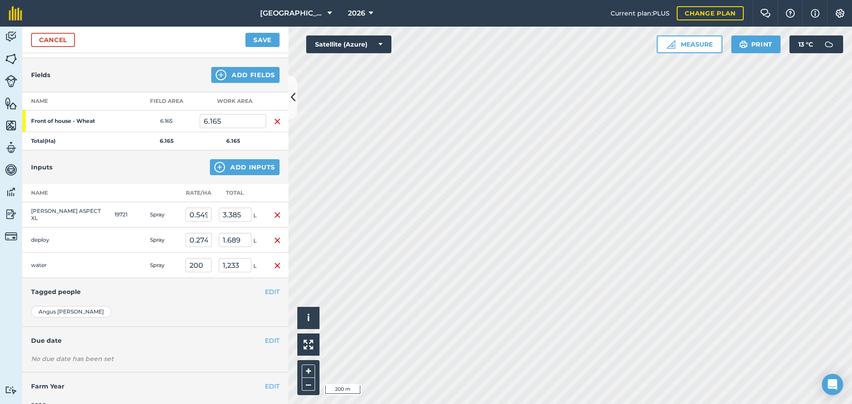
scroll to position [91, 0]
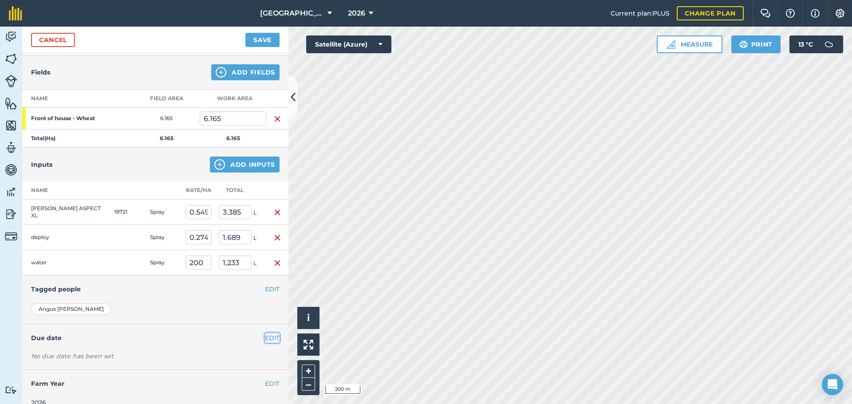
drag, startPoint x: 262, startPoint y: 337, endPoint x: 271, endPoint y: 305, distance: 32.6
click at [271, 305] on div "Inputs Add Inputs Name Rate/ Ha Total [PERSON_NAME] ASPECT XL 19721 Spray 0.549…" at bounding box center [155, 282] width 266 height 269
click at [265, 288] on button "EDIT" at bounding box center [272, 289] width 15 height 10
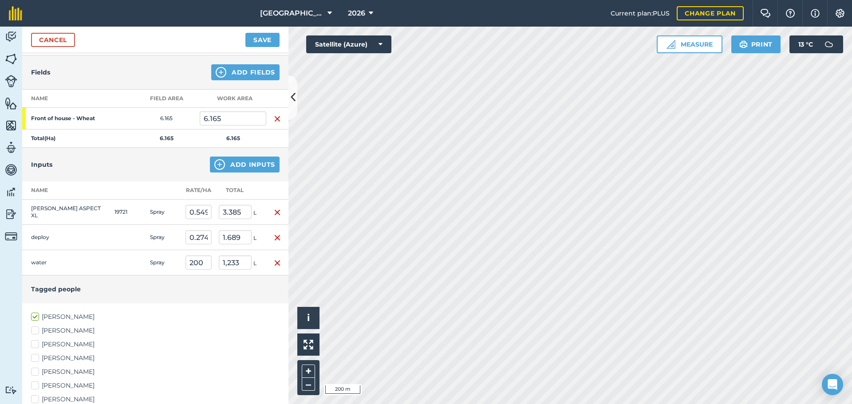
click at [67, 360] on label "[PERSON_NAME]" at bounding box center [155, 358] width 248 height 9
click at [37, 359] on input "[PERSON_NAME]" at bounding box center [34, 357] width 6 height 6
checkbox input "true"
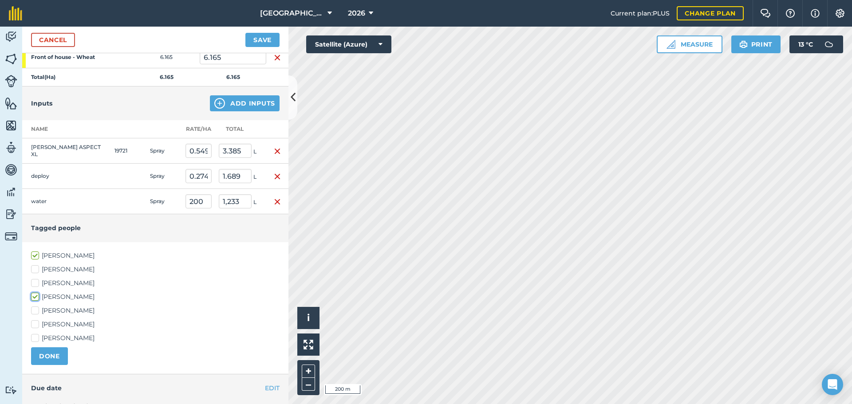
scroll to position [216, 0]
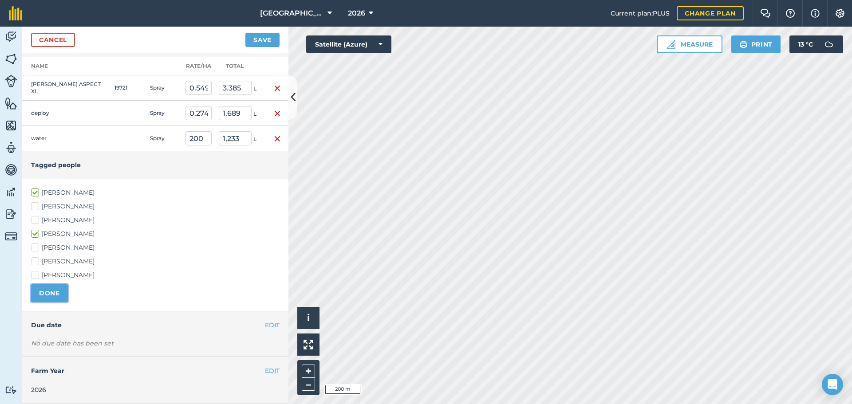
click at [50, 298] on button "DONE" at bounding box center [49, 293] width 37 height 18
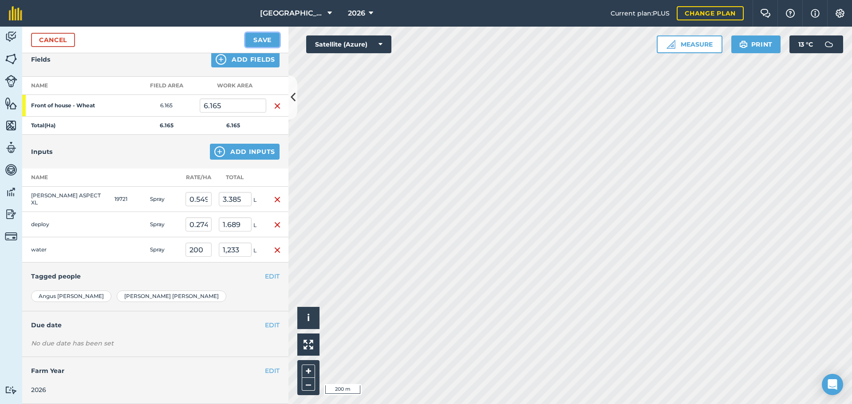
click at [260, 38] on button "Save" at bounding box center [262, 40] width 34 height 14
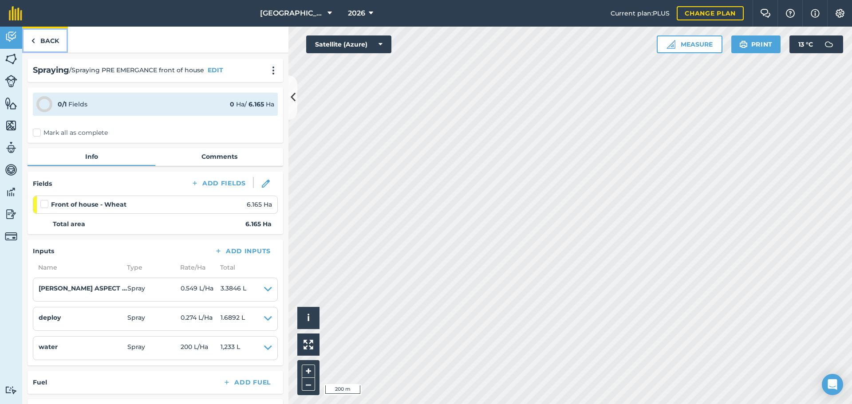
click at [46, 37] on link "Back" at bounding box center [45, 40] width 46 height 26
